Goal: Information Seeking & Learning: Learn about a topic

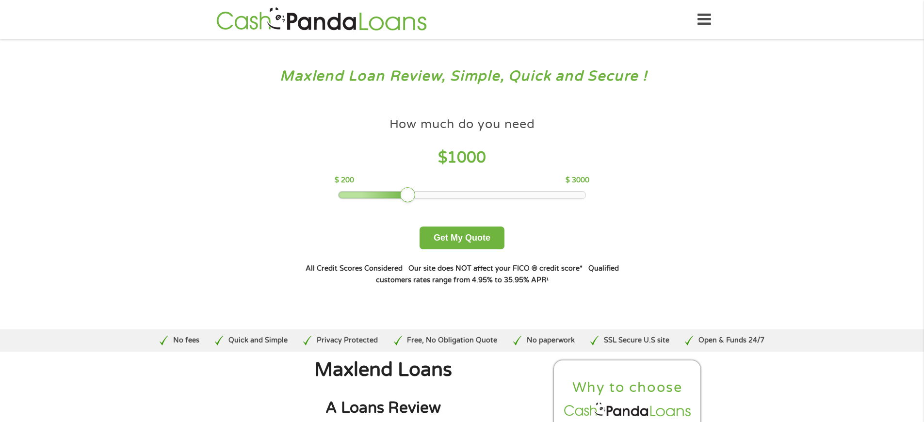
scroll to position [2637, 0]
